Goal: Information Seeking & Learning: Find specific fact

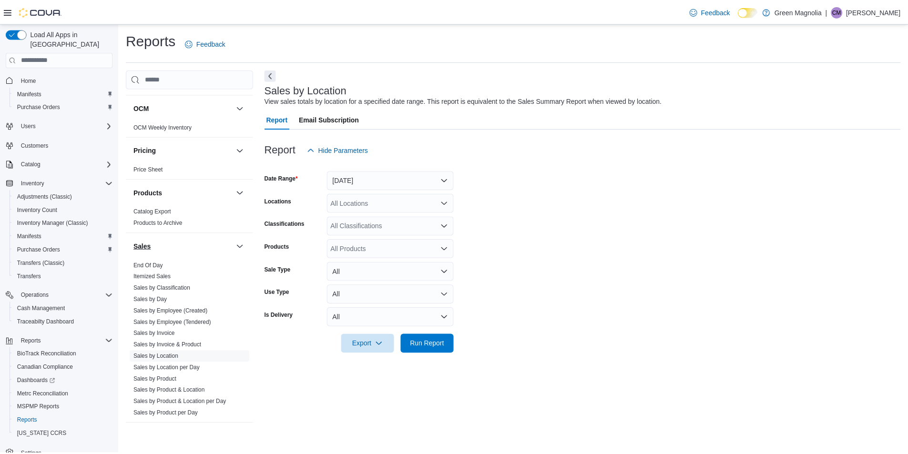
scroll to position [620, 0]
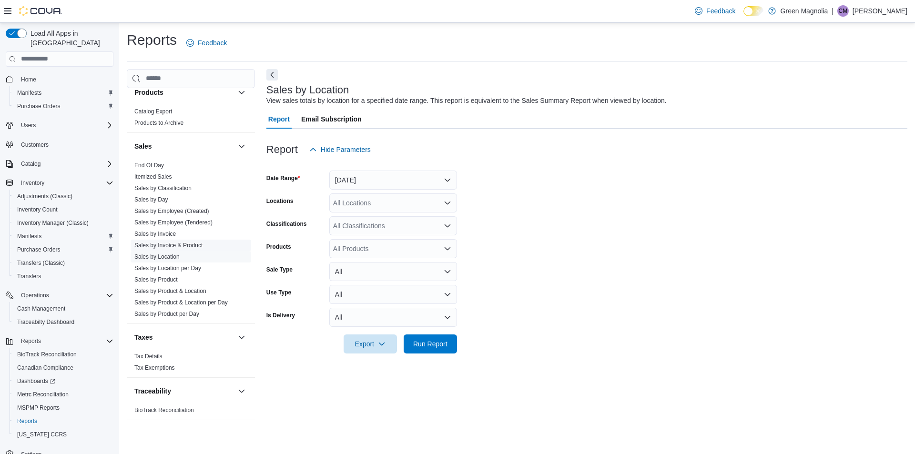
click at [160, 245] on link "Sales by Invoice & Product" at bounding box center [168, 245] width 68 height 7
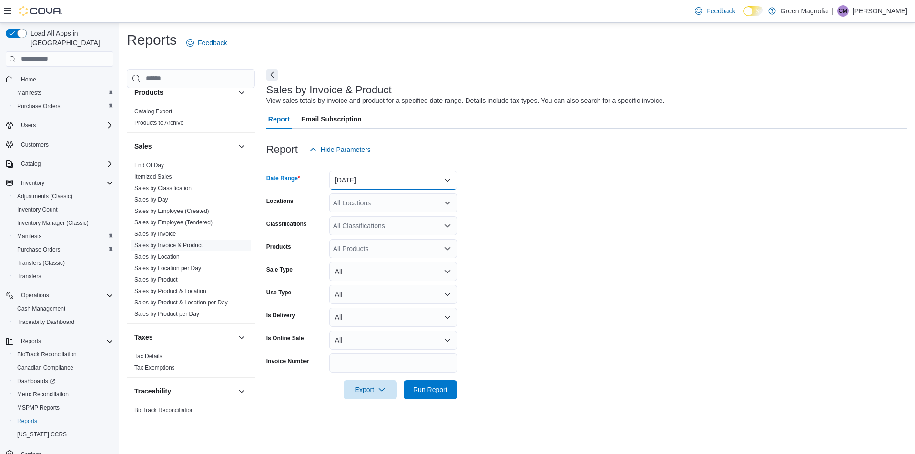
click at [376, 183] on button "[DATE]" at bounding box center [393, 180] width 128 height 19
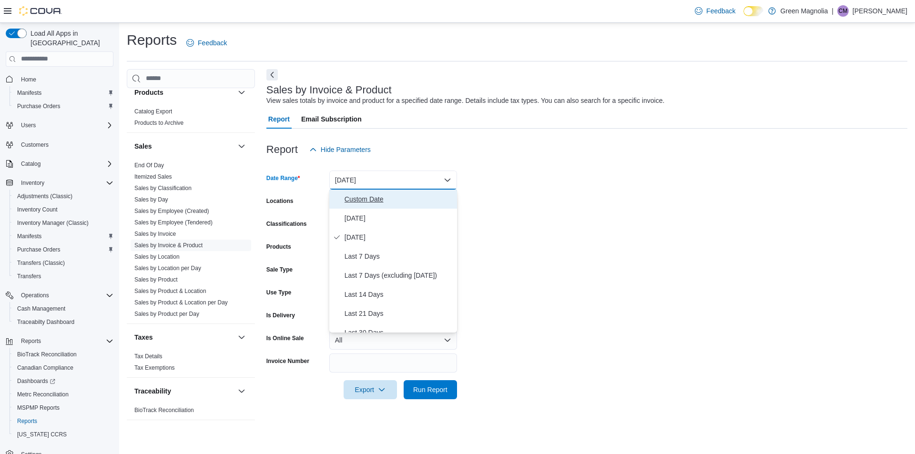
click at [378, 201] on span "Custom Date" at bounding box center [399, 199] width 109 height 11
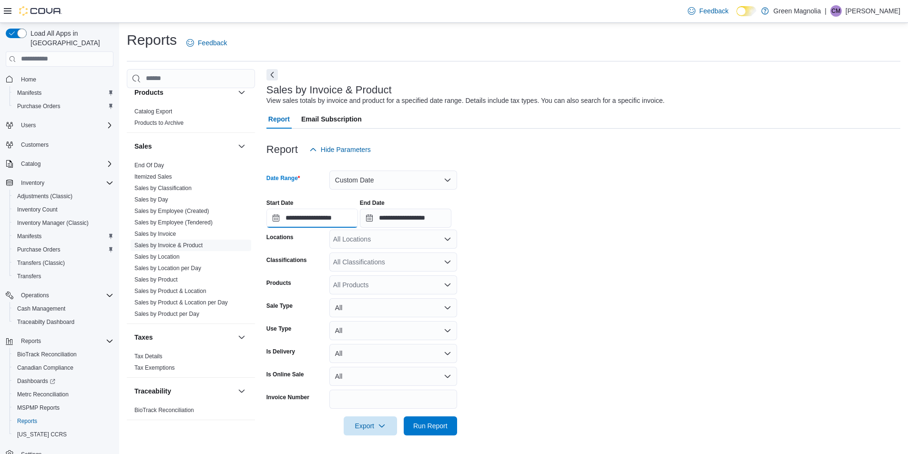
click at [350, 222] on input "**********" at bounding box center [312, 218] width 92 height 19
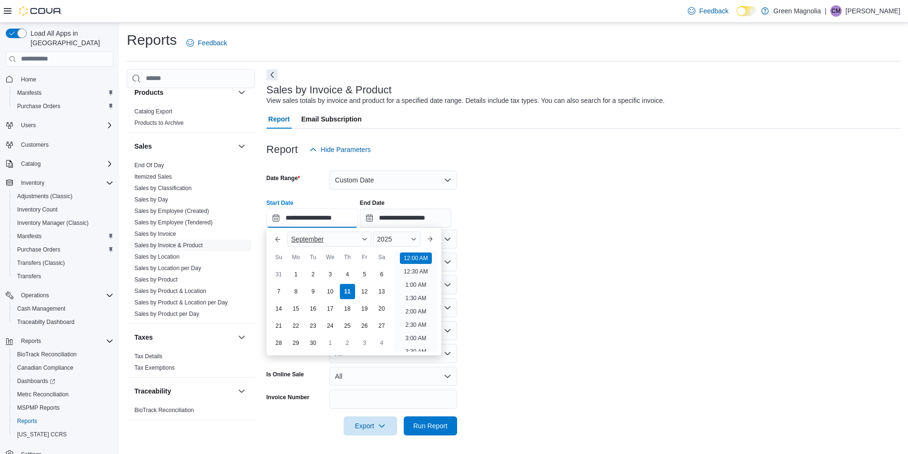
scroll to position [30, 0]
click at [275, 242] on button "Previous Month" at bounding box center [277, 239] width 15 height 15
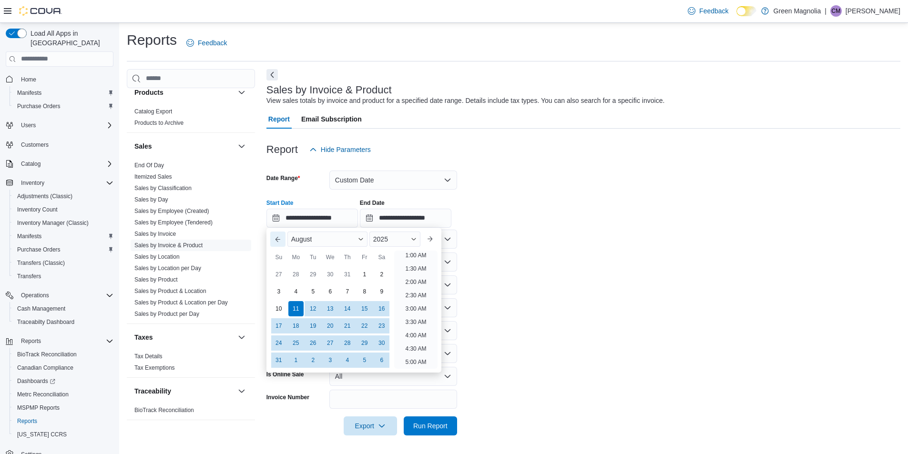
scroll to position [2, 0]
click at [276, 241] on button "Previous Month" at bounding box center [277, 239] width 15 height 15
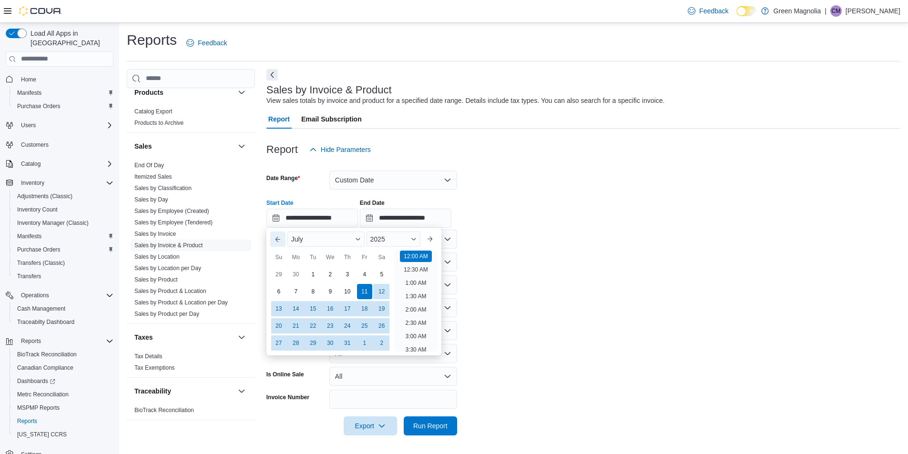
click at [276, 242] on button "Previous Month" at bounding box center [277, 239] width 15 height 15
click at [276, 241] on button "Previous Month" at bounding box center [277, 239] width 15 height 15
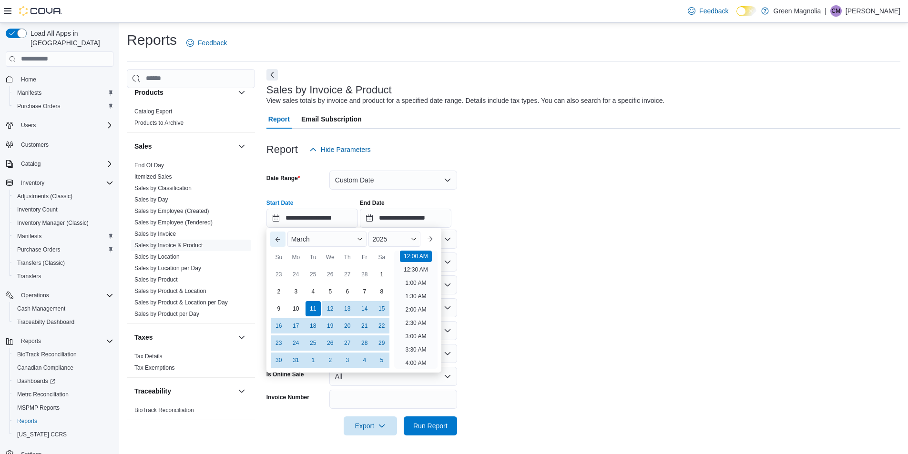
click at [276, 241] on button "Previous Month" at bounding box center [277, 239] width 15 height 15
click at [276, 239] on button "Previous Month" at bounding box center [277, 239] width 15 height 15
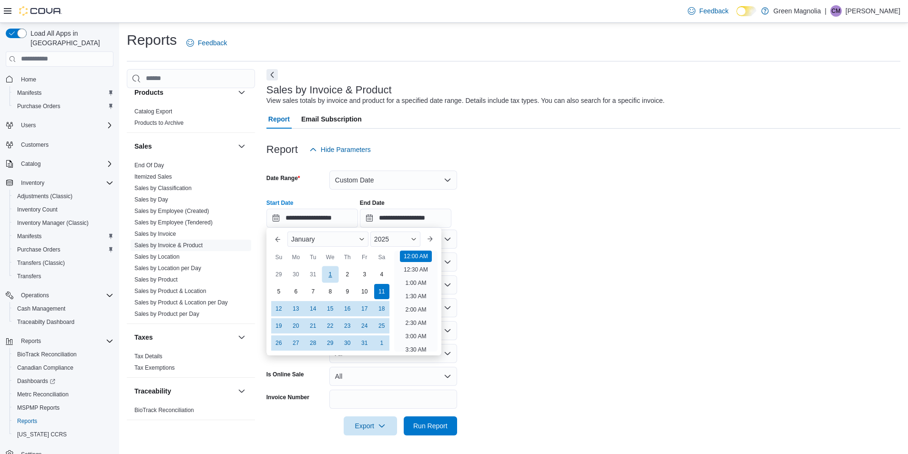
click at [335, 274] on div "1" at bounding box center [330, 274] width 17 height 17
type input "**********"
click at [570, 227] on div "**********" at bounding box center [583, 210] width 634 height 36
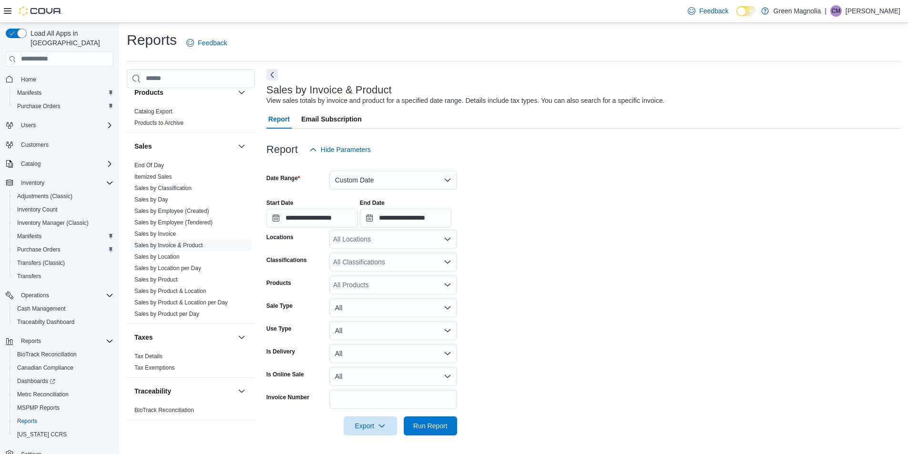
click at [382, 244] on div "All Locations" at bounding box center [393, 239] width 128 height 19
click at [374, 298] on span "Meridian" at bounding box center [363, 297] width 26 height 10
click at [524, 270] on form "**********" at bounding box center [583, 297] width 634 height 276
click at [353, 285] on div "All Products" at bounding box center [393, 284] width 128 height 19
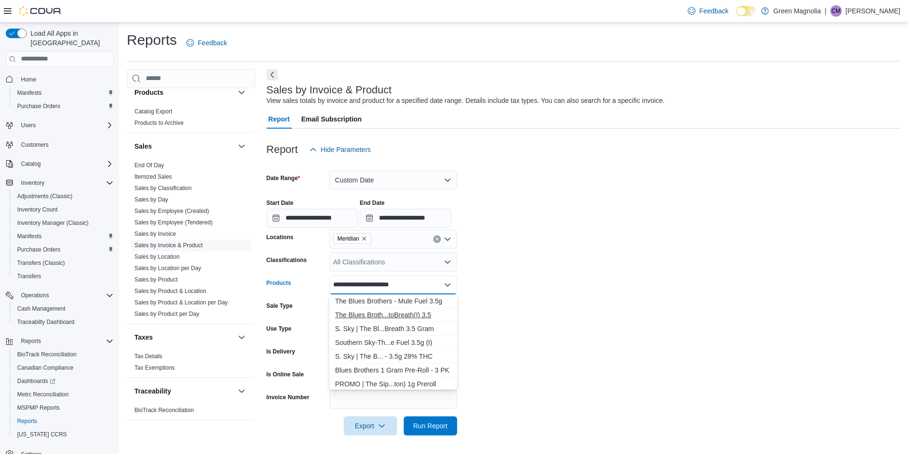
type input "**********"
click at [383, 312] on div "The Blues Broth...toBreath(I) 3.5" at bounding box center [393, 315] width 116 height 10
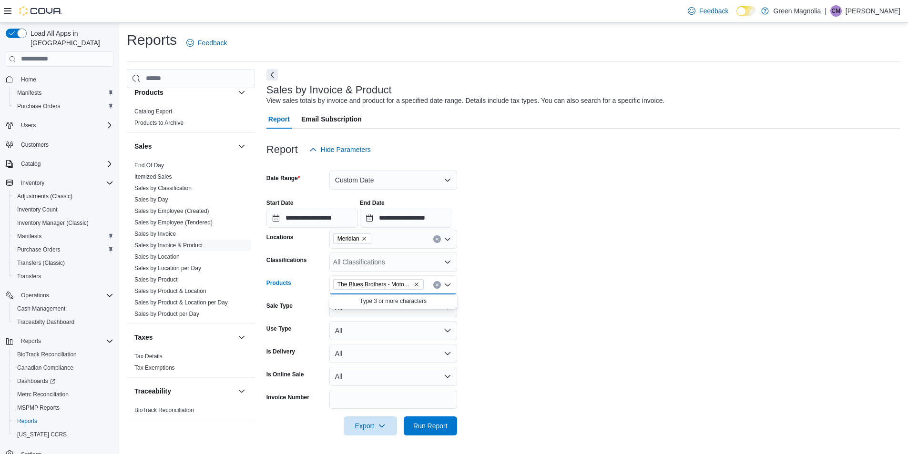
click at [518, 335] on form "**********" at bounding box center [583, 297] width 634 height 276
click at [432, 427] on span "Run Report" at bounding box center [430, 426] width 34 height 10
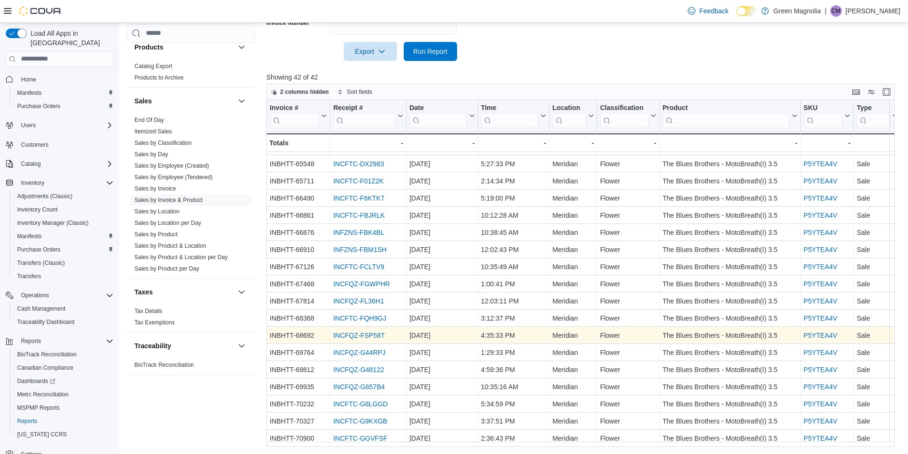
scroll to position [375, 0]
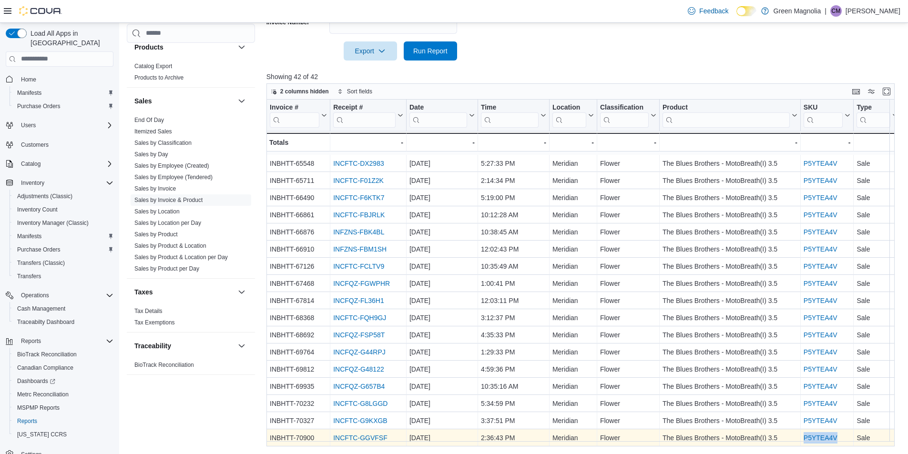
drag, startPoint x: 806, startPoint y: 433, endPoint x: 838, endPoint y: 432, distance: 32.4
click at [838, 432] on div "P5YTEA4V - [STREET_ADDRESS]" at bounding box center [827, 437] width 53 height 17
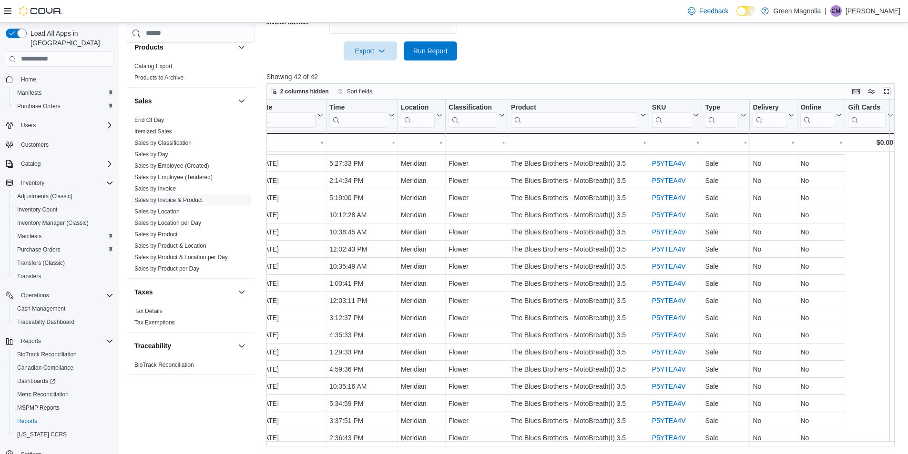
scroll to position [430, 0]
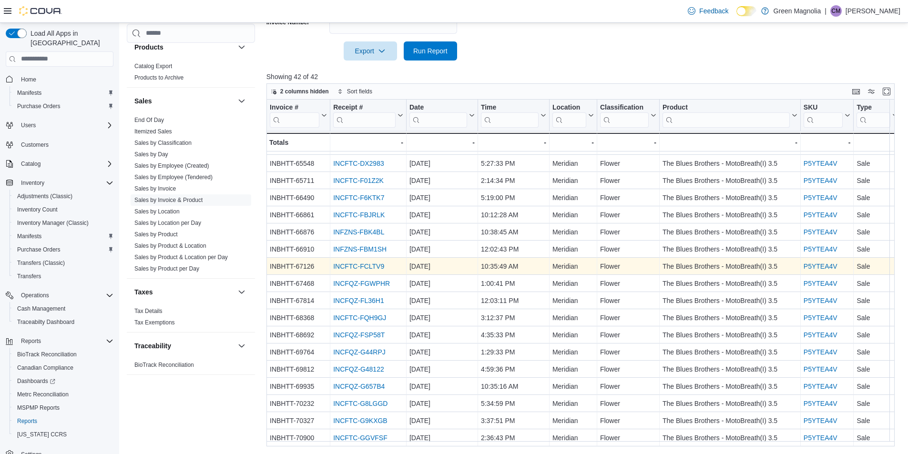
click at [357, 263] on link "INCFTC-FCLTV9" at bounding box center [358, 267] width 51 height 8
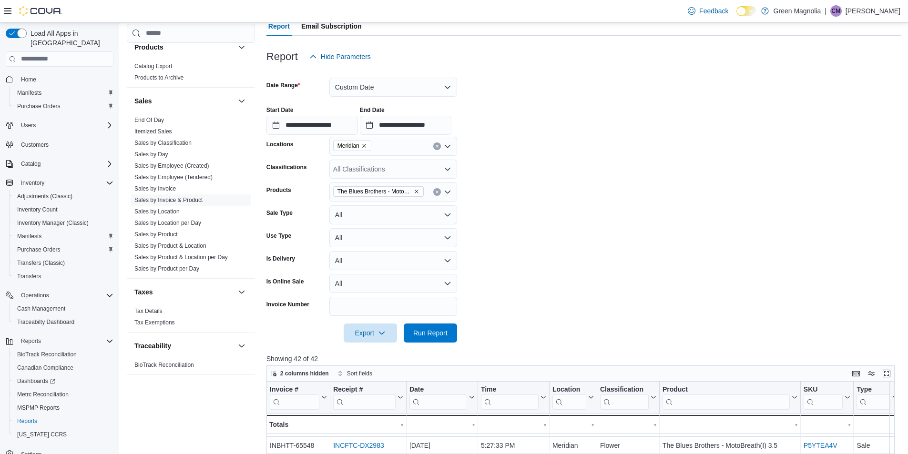
scroll to position [89, 0]
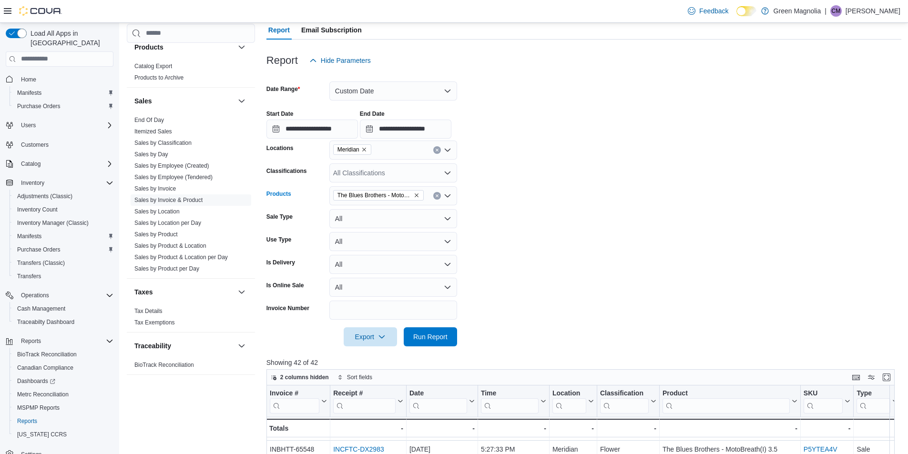
click at [418, 194] on icon "Remove The Blues Brothers - MotoBreath(I) 3.5 from selection in this group" at bounding box center [417, 196] width 6 height 6
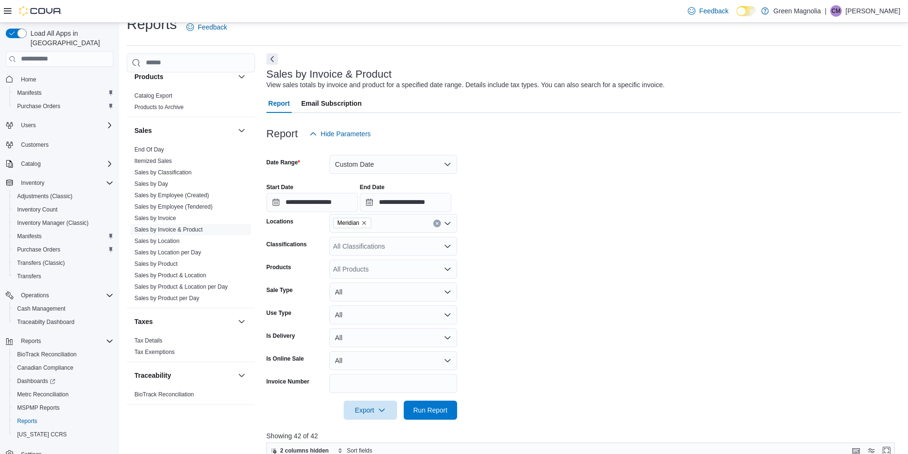
scroll to position [0, 0]
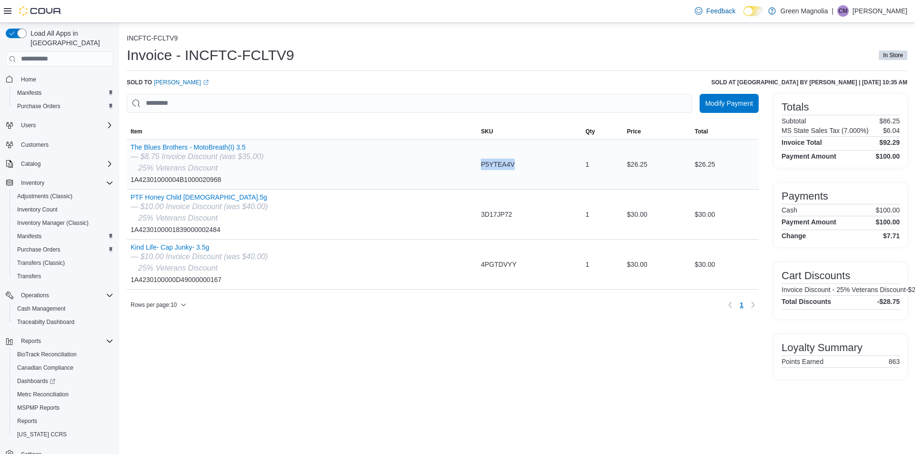
drag, startPoint x: 482, startPoint y: 164, endPoint x: 521, endPoint y: 163, distance: 39.1
click at [521, 163] on div "P5YTEA4V" at bounding box center [529, 164] width 104 height 19
copy span "P5YTEA4V"
